Goal: Information Seeking & Learning: Learn about a topic

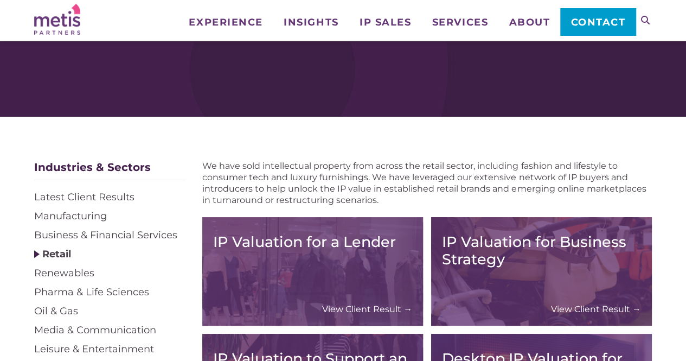
scroll to position [64, 0]
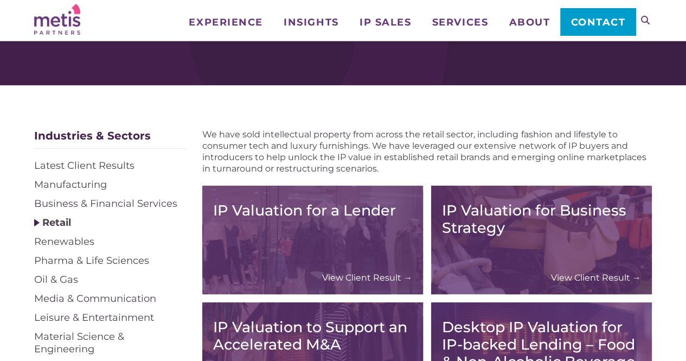
click at [332, 234] on div "IP Valuation for a Lender View Client Result →" at bounding box center [312, 239] width 199 height 87
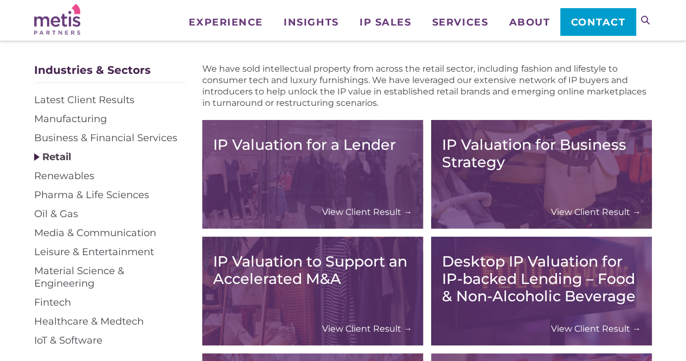
scroll to position [128, 0]
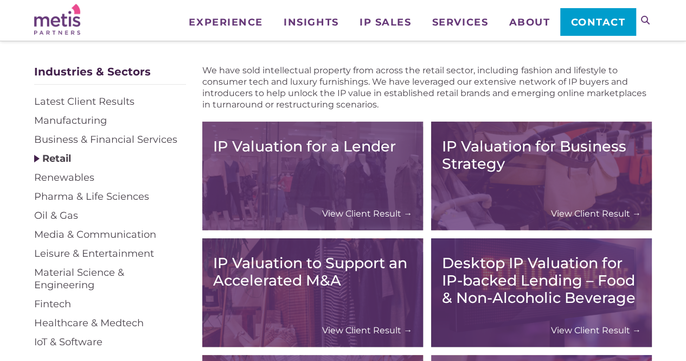
click at [310, 163] on div "IP Valuation for a Lender View Client Result →" at bounding box center [312, 175] width 199 height 87
click at [359, 214] on link "View Client Result →" at bounding box center [367, 213] width 90 height 11
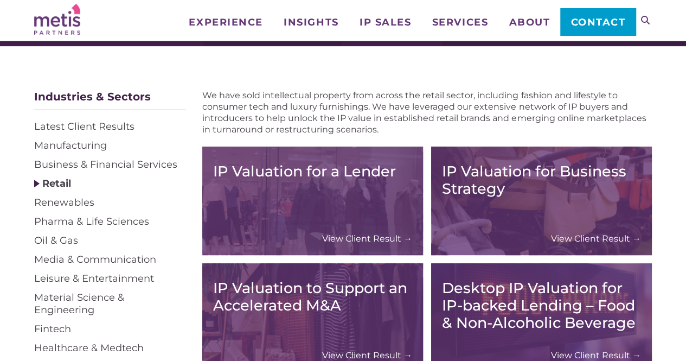
scroll to position [0, 0]
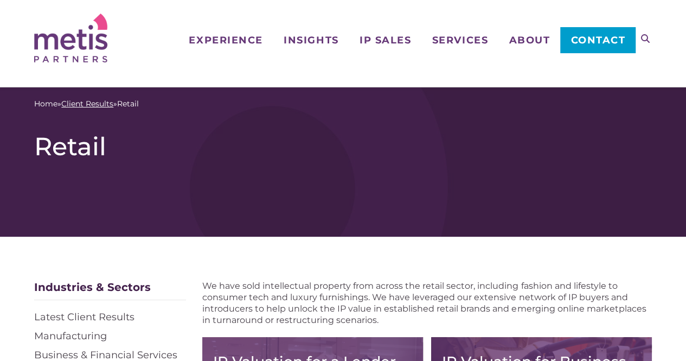
click at [96, 103] on link "Client Results" at bounding box center [87, 103] width 52 height 11
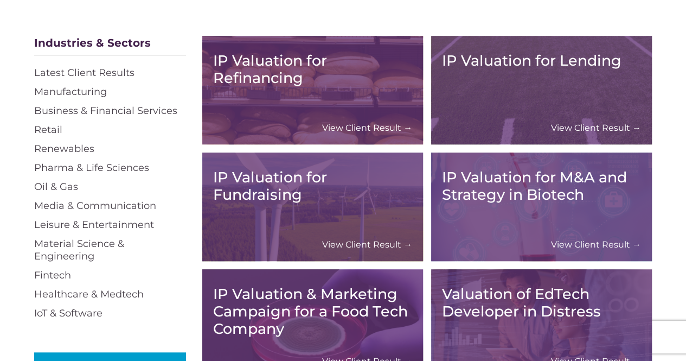
scroll to position [244, 0]
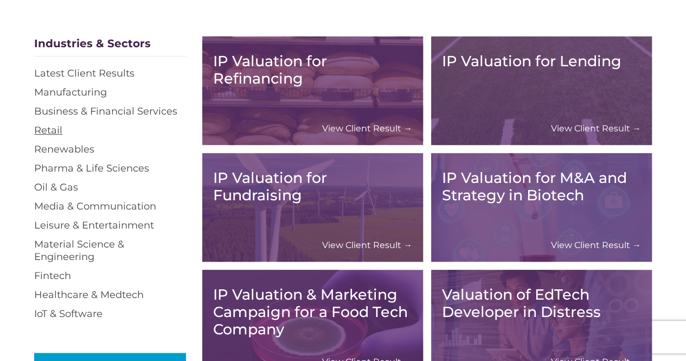
click at [52, 126] on link "Retail" at bounding box center [48, 130] width 28 height 12
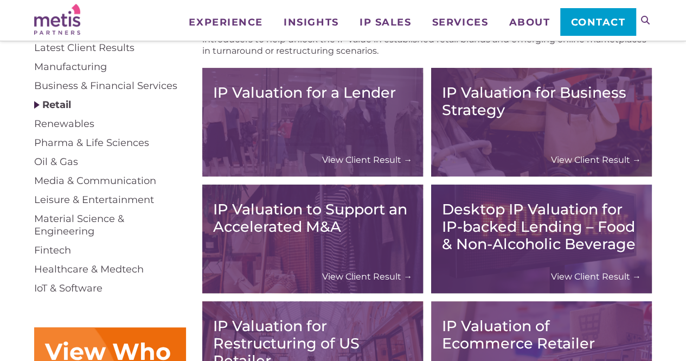
scroll to position [184, 0]
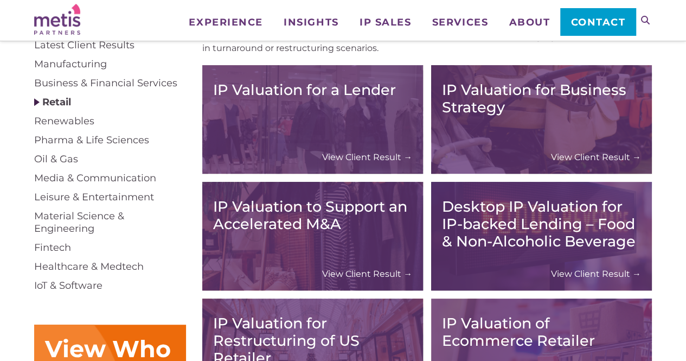
click at [347, 157] on link "View Client Result →" at bounding box center [367, 156] width 90 height 11
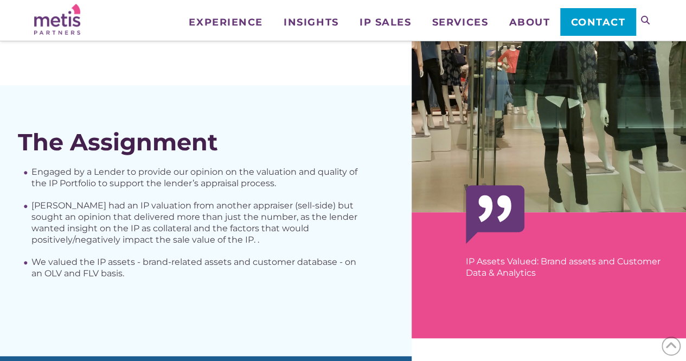
scroll to position [387, 0]
